Goal: Task Accomplishment & Management: Complete application form

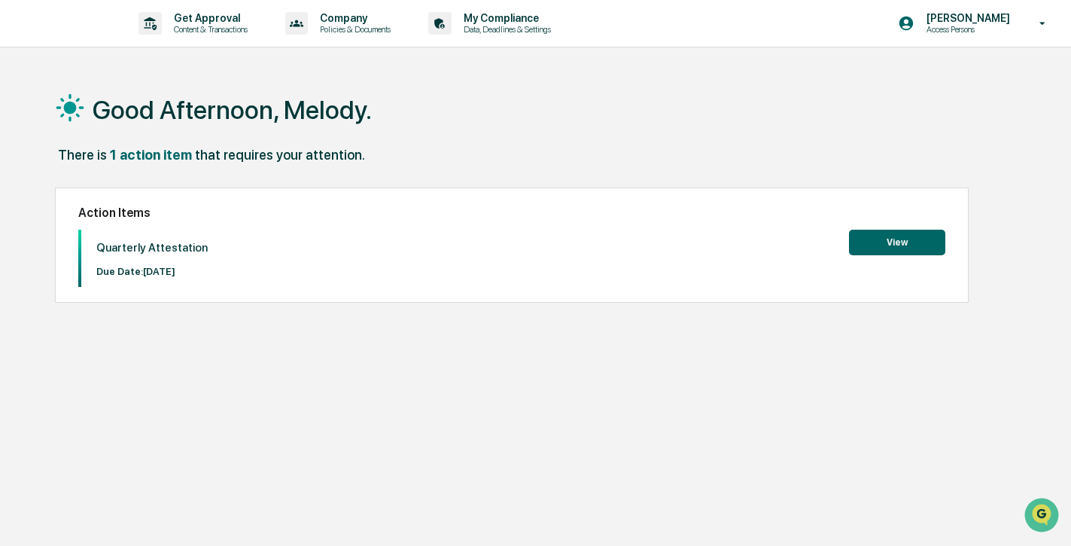
click at [914, 246] on button "View" at bounding box center [897, 243] width 96 height 26
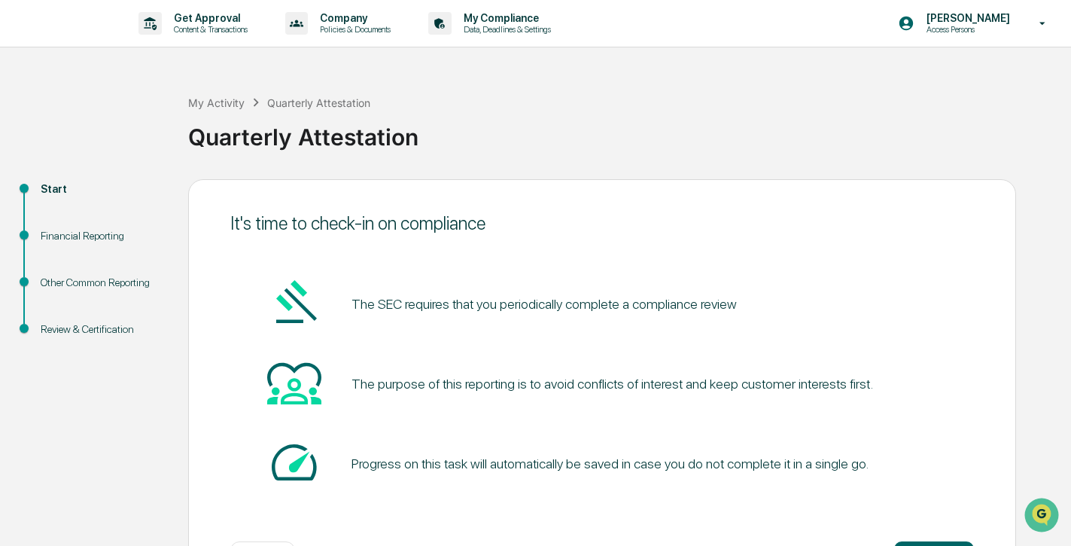
scroll to position [61, 0]
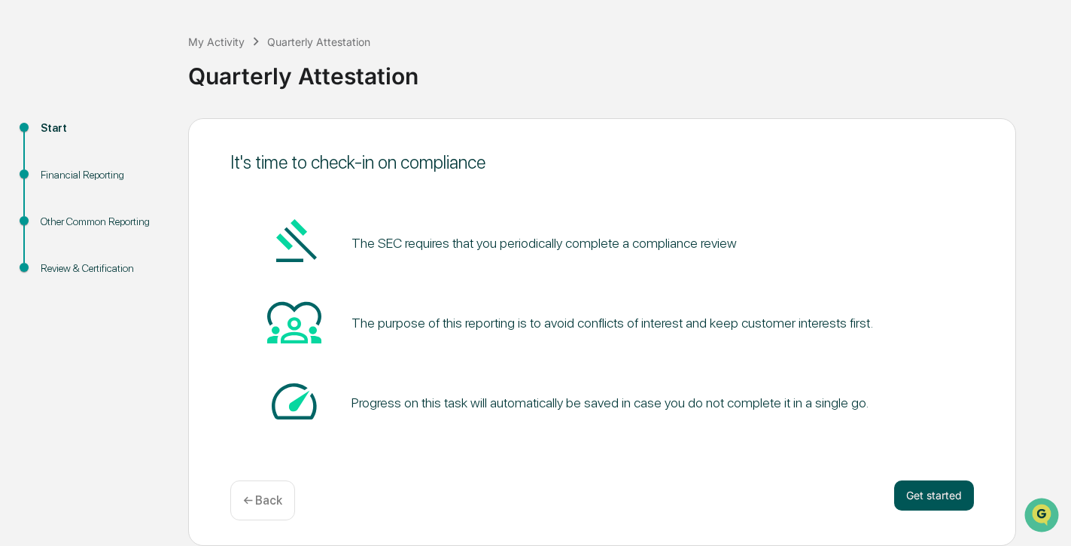
click at [942, 492] on button "Get started" at bounding box center [934, 495] width 80 height 30
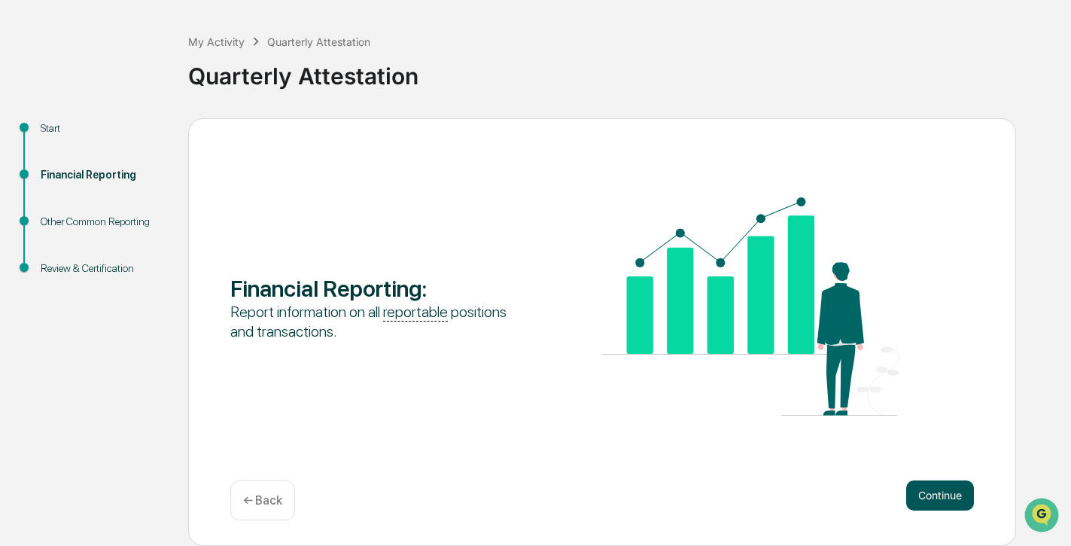
click at [935, 495] on button "Continue" at bounding box center [940, 495] width 68 height 30
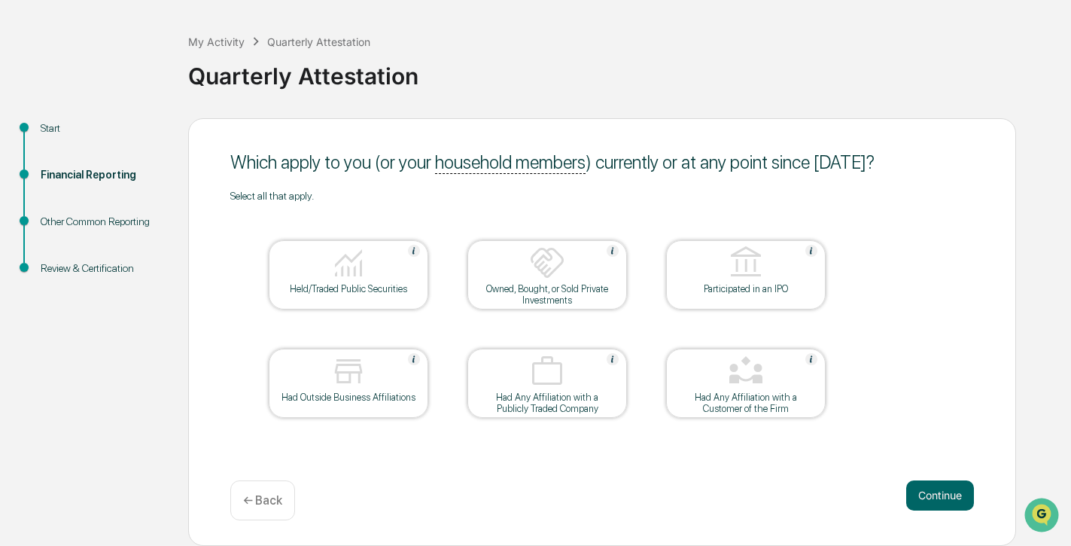
drag, startPoint x: 935, startPoint y: 495, endPoint x: 671, endPoint y: 506, distance: 263.6
click at [670, 506] on div "Continue ← Back" at bounding box center [601, 500] width 743 height 40
click at [915, 502] on button "Continue" at bounding box center [940, 495] width 68 height 30
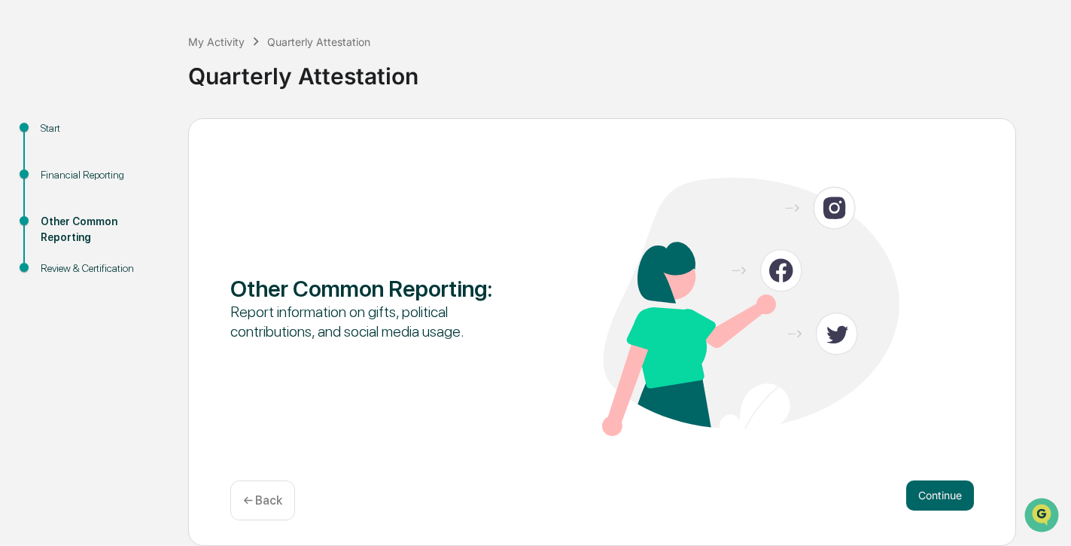
click at [915, 502] on button "Continue" at bounding box center [940, 495] width 68 height 30
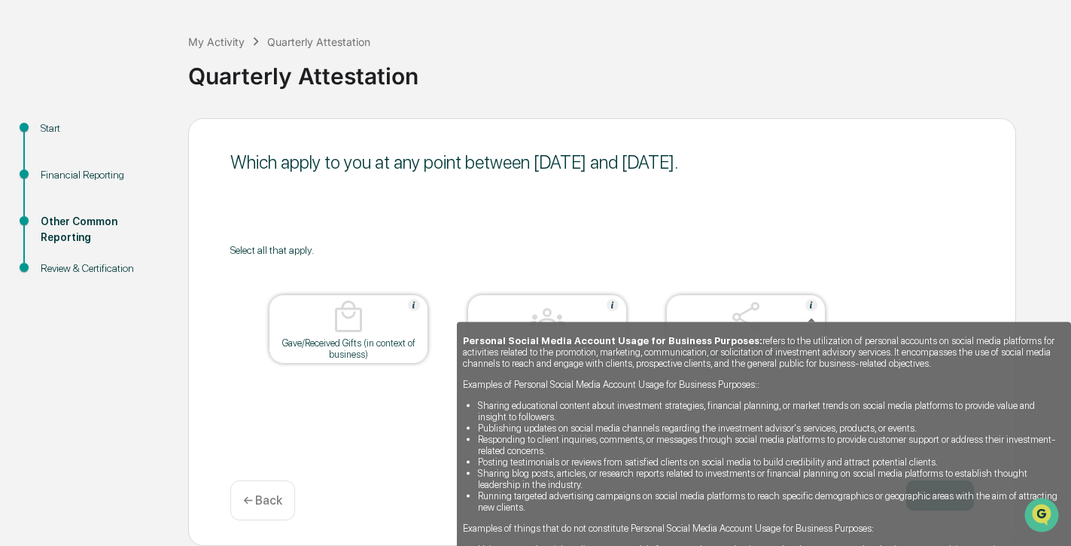
click at [810, 306] on img at bounding box center [811, 305] width 12 height 12
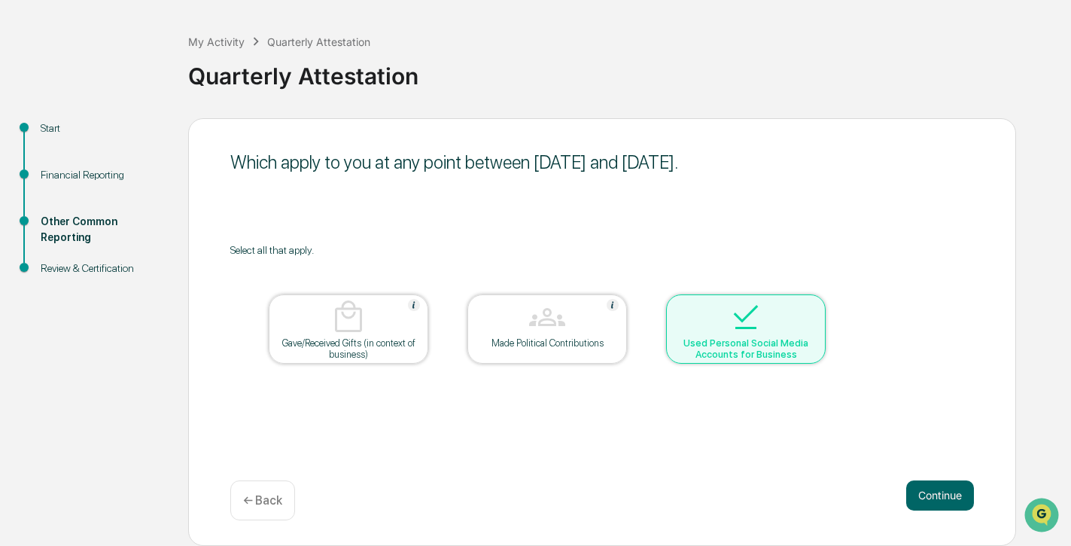
click at [810, 306] on div at bounding box center [745, 318] width 151 height 38
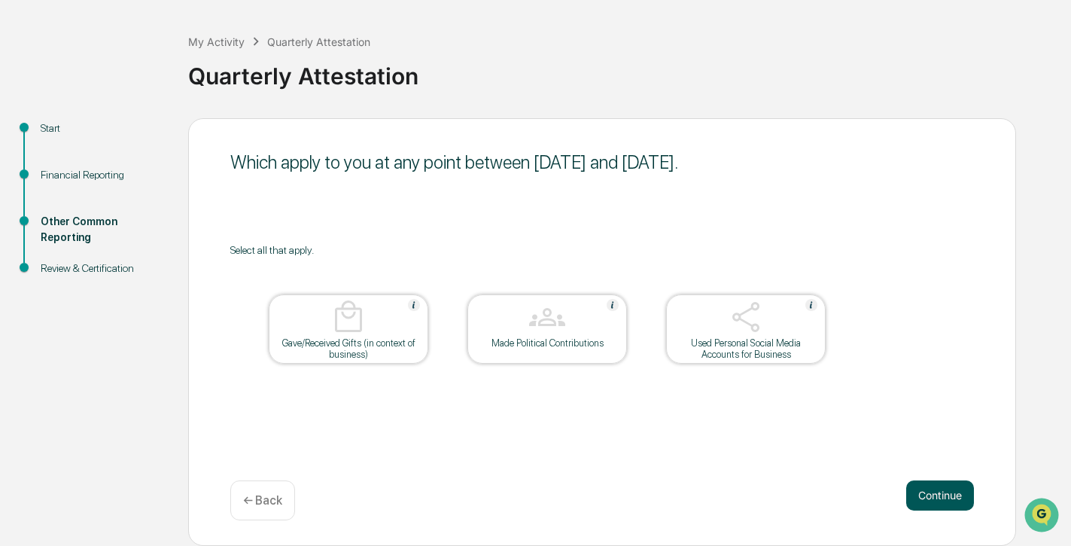
click at [939, 487] on button "Continue" at bounding box center [940, 495] width 68 height 30
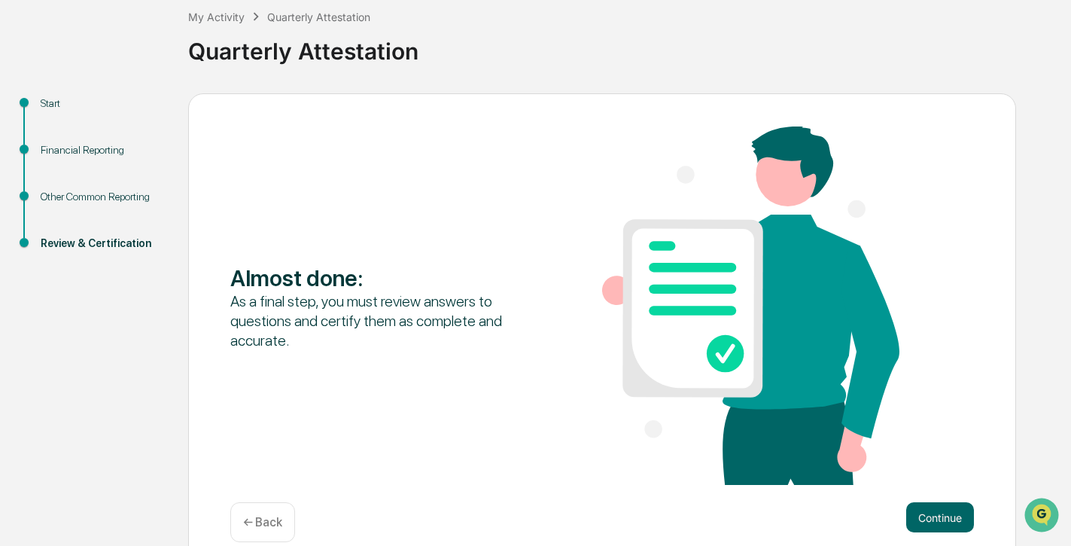
scroll to position [99, 0]
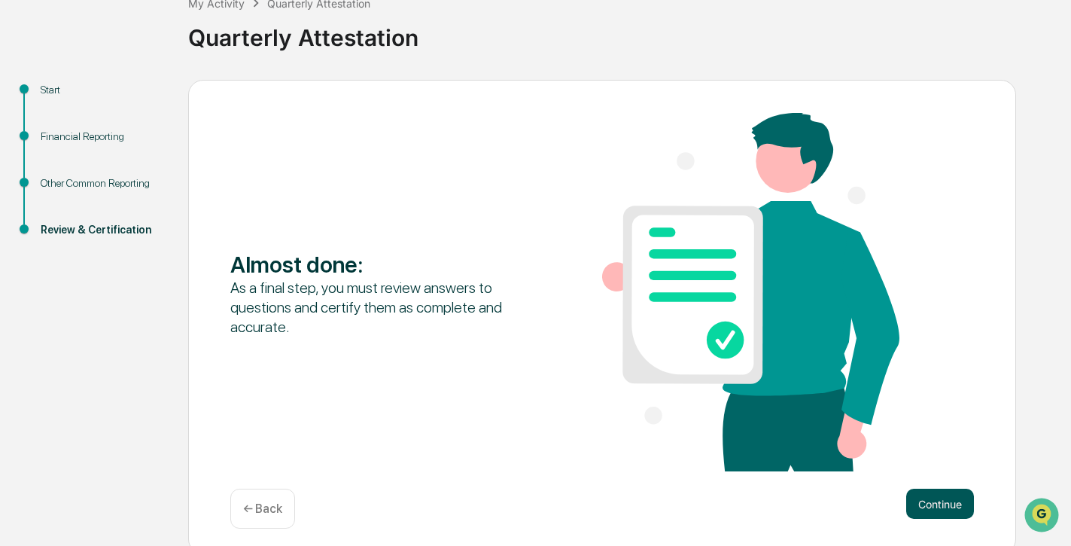
click at [922, 511] on button "Continue" at bounding box center [940, 503] width 68 height 30
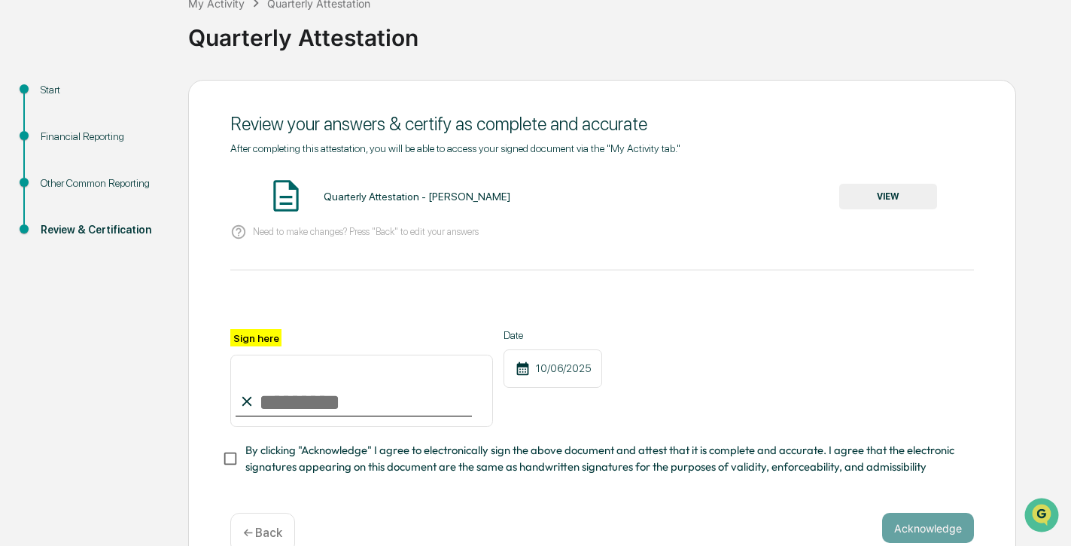
click at [307, 402] on input "Sign here" at bounding box center [361, 390] width 263 height 72
type input "**********"
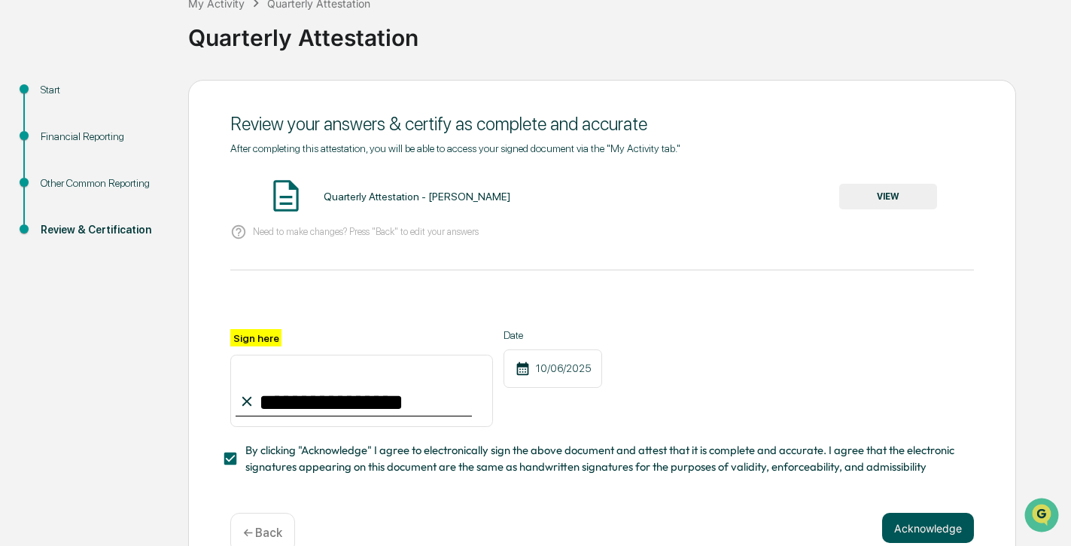
click at [925, 521] on button "Acknowledge" at bounding box center [928, 527] width 92 height 30
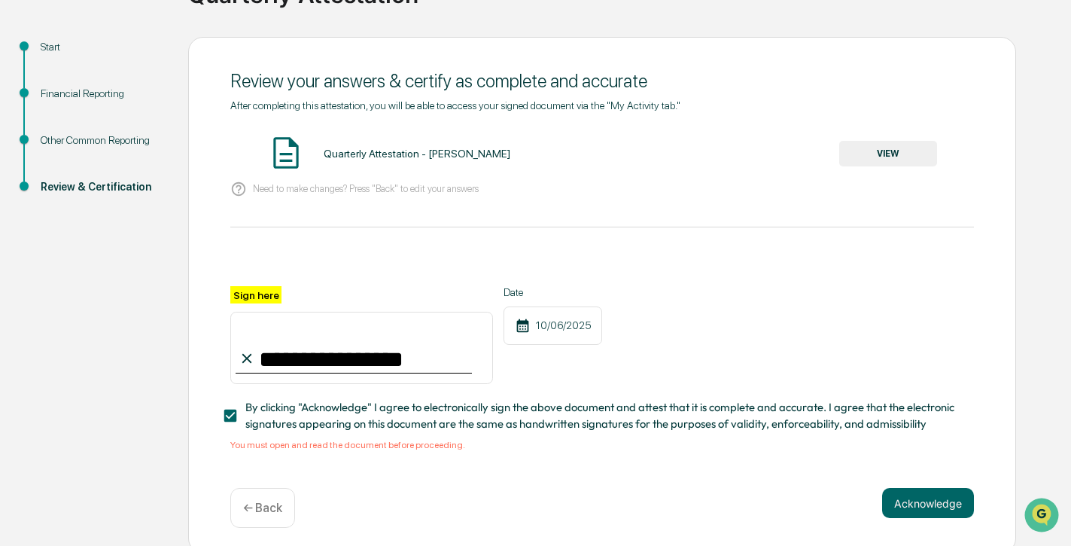
scroll to position [149, 0]
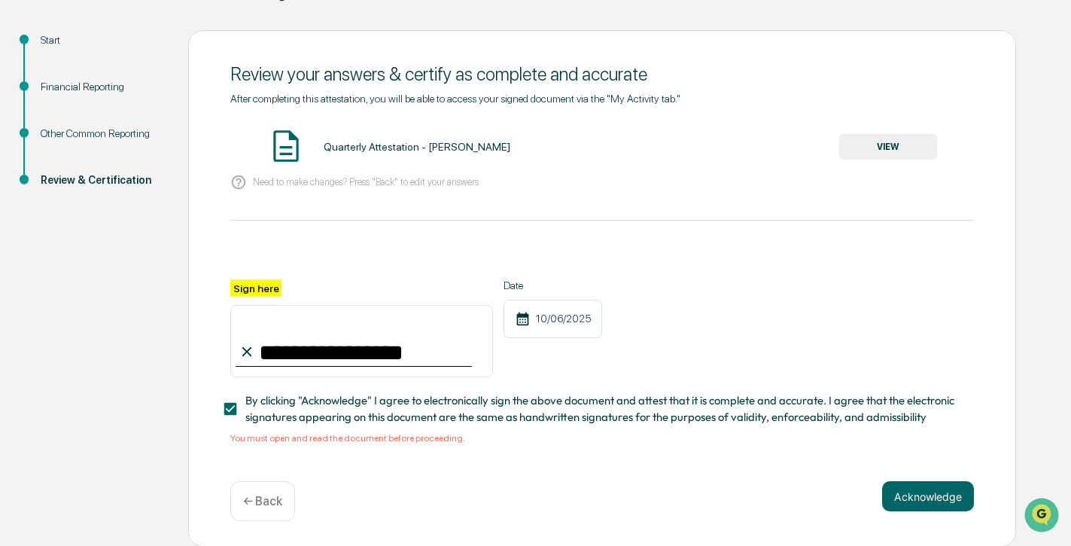
click at [892, 143] on button "VIEW" at bounding box center [888, 147] width 98 height 26
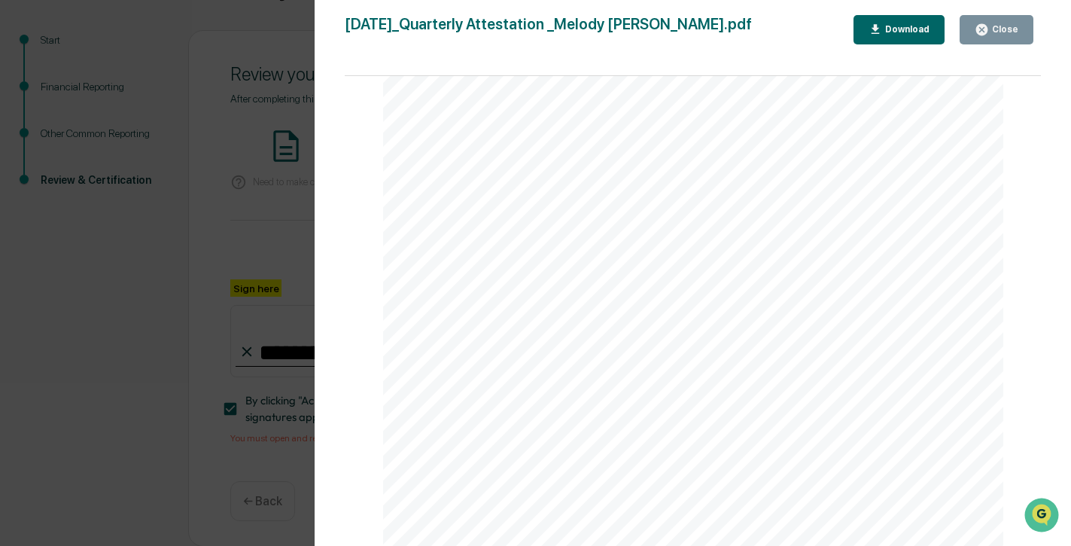
scroll to position [2297, 0]
click at [1015, 23] on div "Close" at bounding box center [997, 30] width 44 height 14
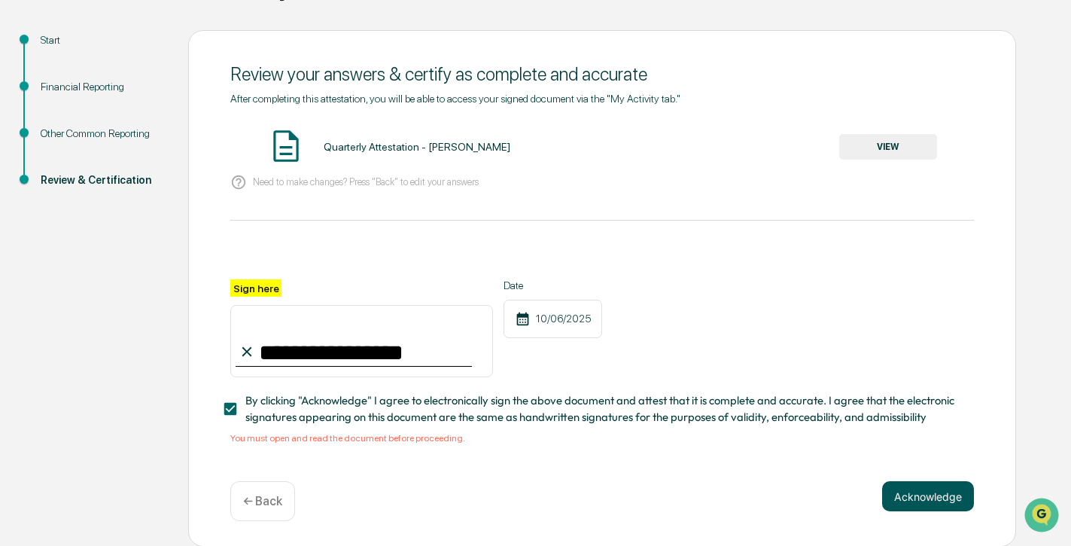
click at [928, 500] on button "Acknowledge" at bounding box center [928, 496] width 92 height 30
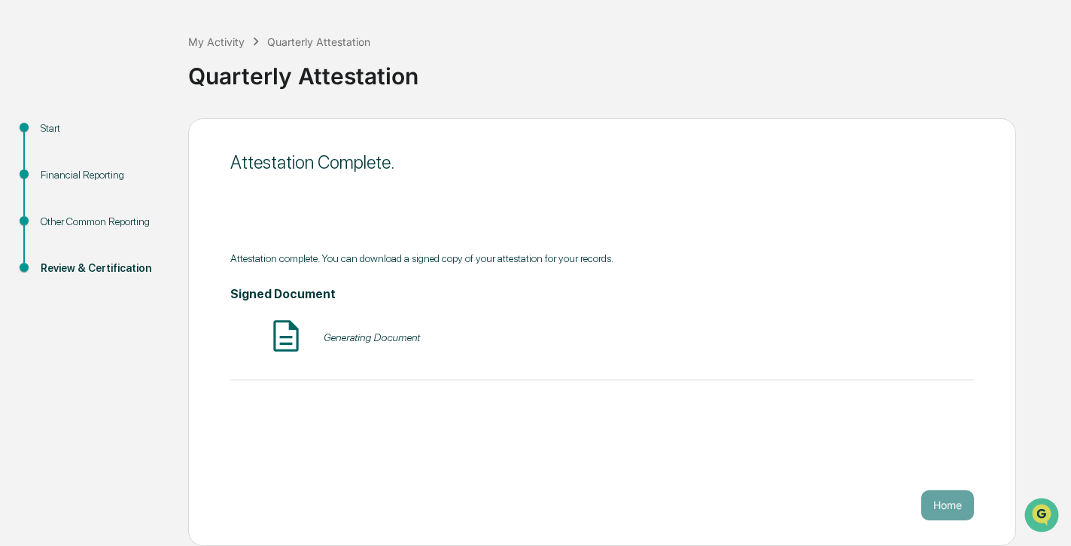
scroll to position [61, 0]
click at [947, 506] on button "Home" at bounding box center [947, 505] width 53 height 30
